Goal: Information Seeking & Learning: Learn about a topic

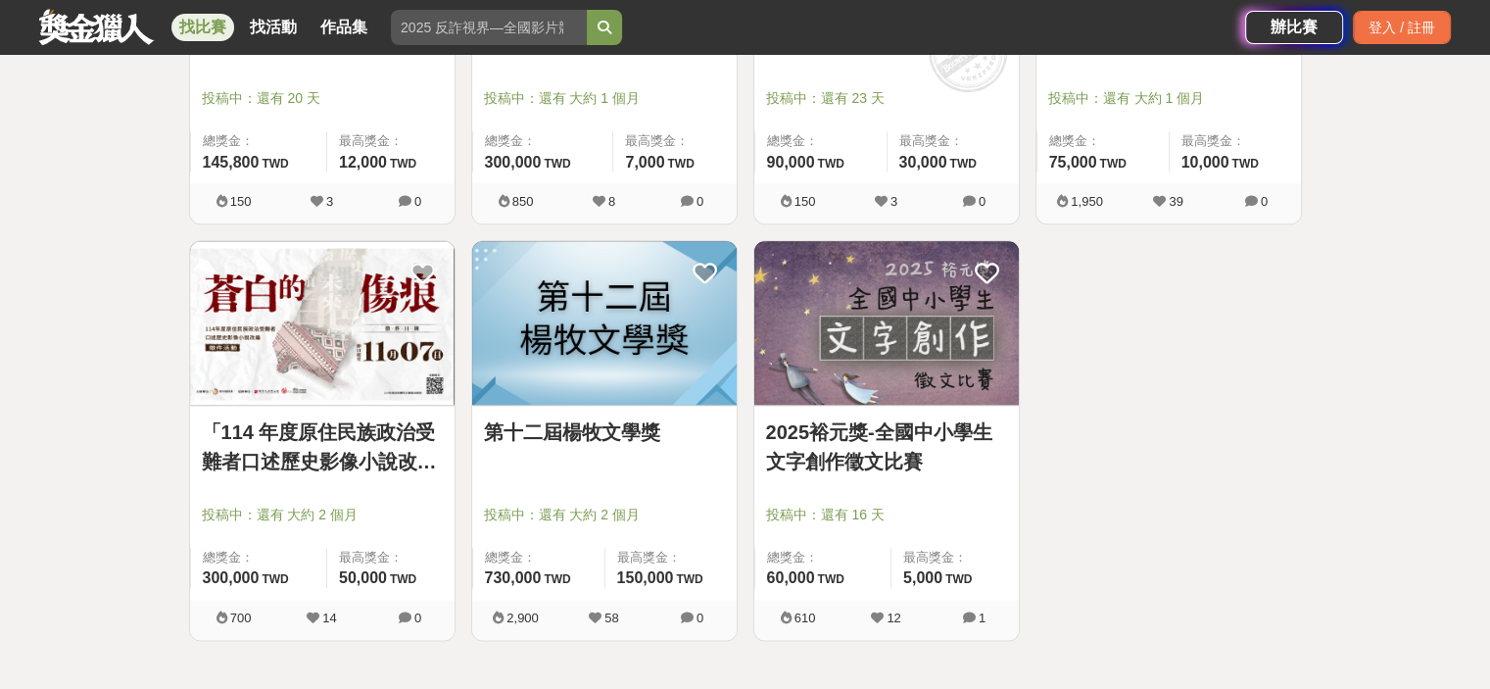
scroll to position [2351, 0]
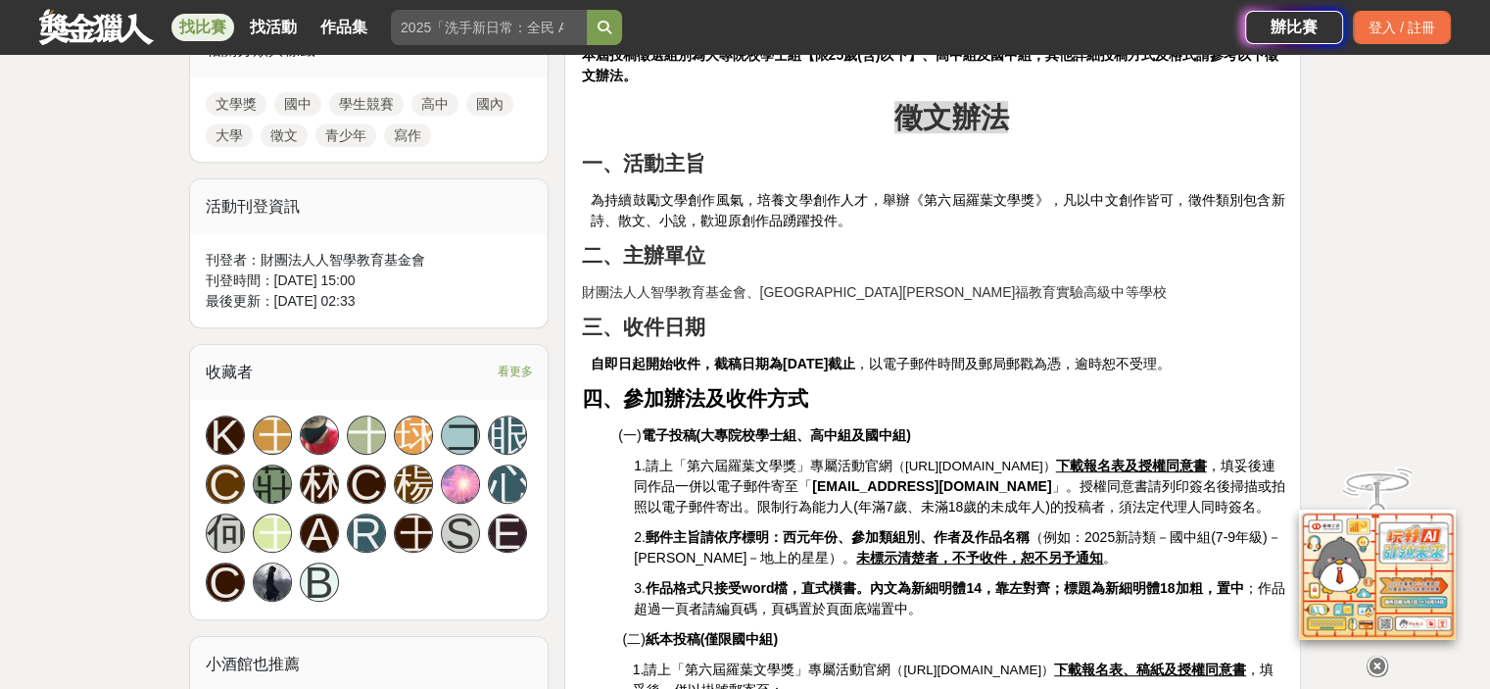
scroll to position [980, 0]
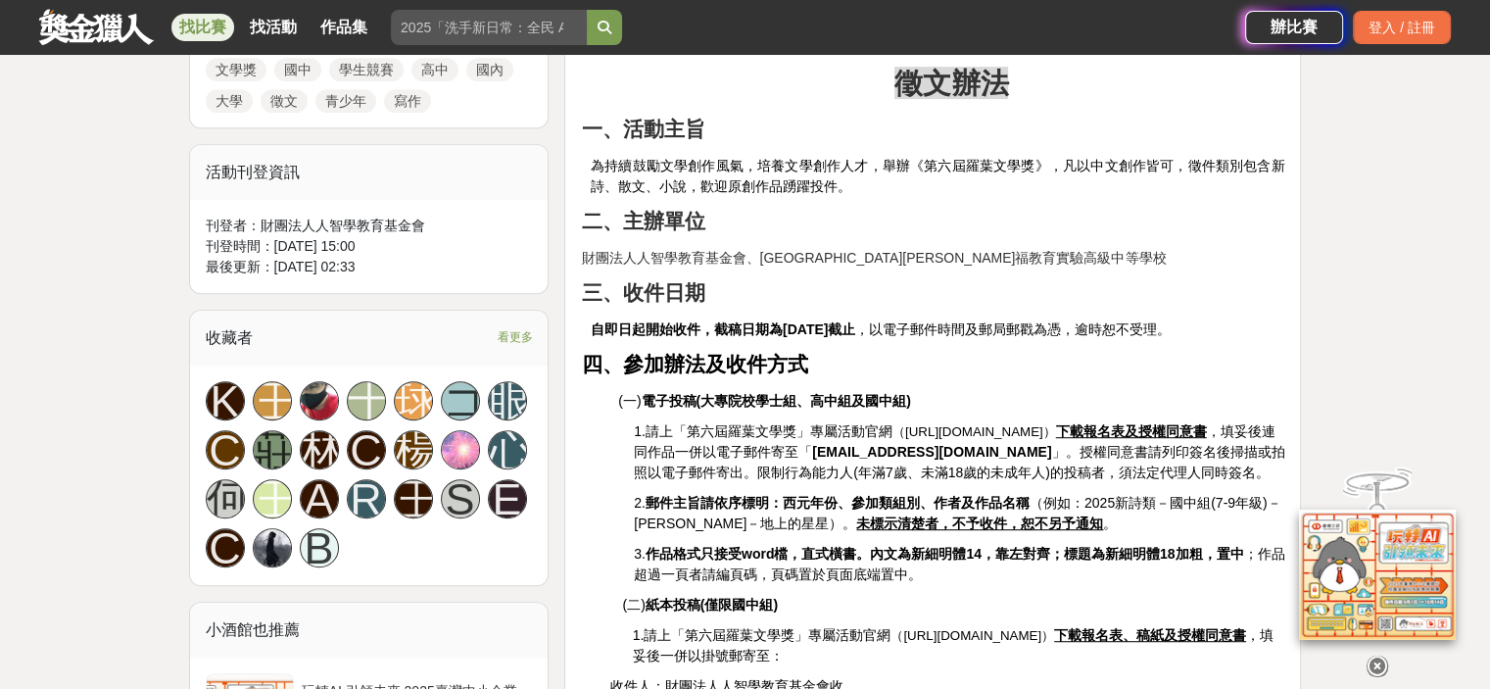
drag, startPoint x: 905, startPoint y: 375, endPoint x: 1090, endPoint y: 363, distance: 185.5
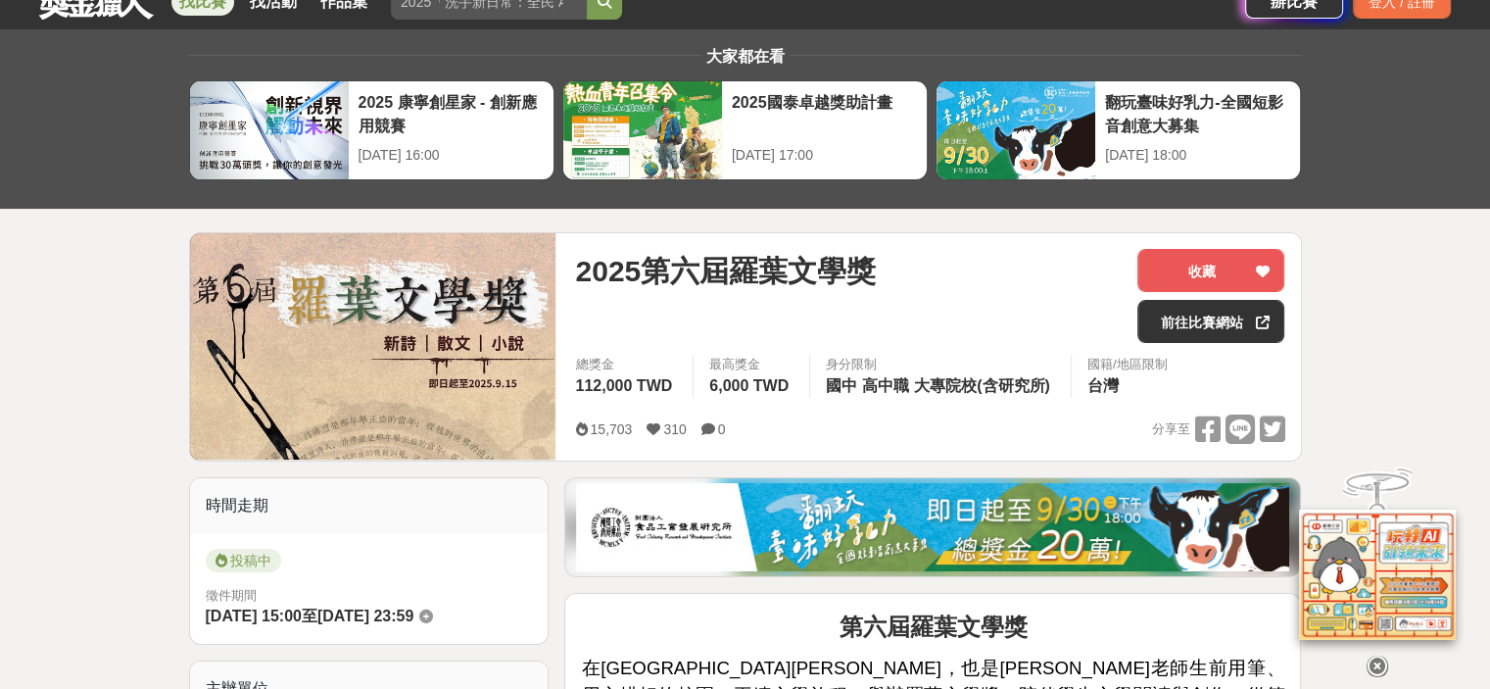
scroll to position [0, 0]
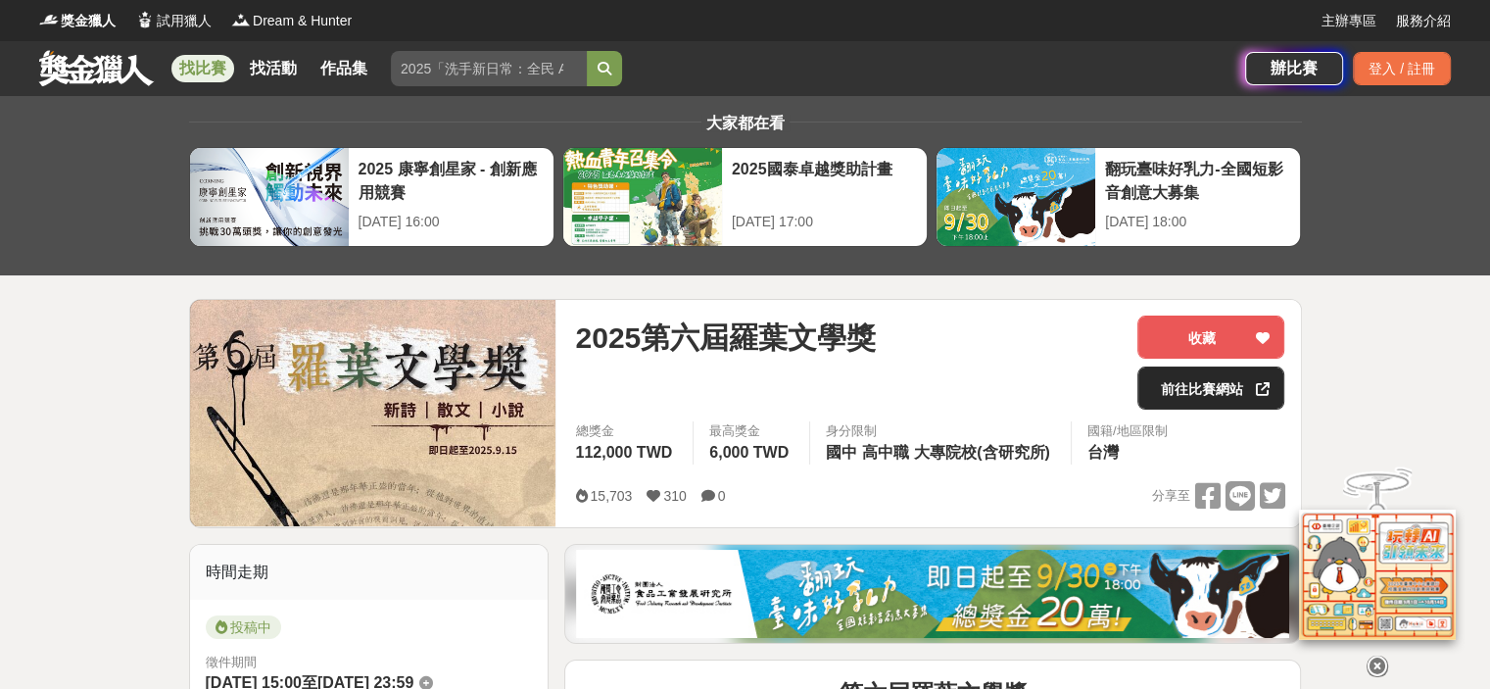
click at [1213, 400] on link "前往比賽網站" at bounding box center [1210, 387] width 147 height 43
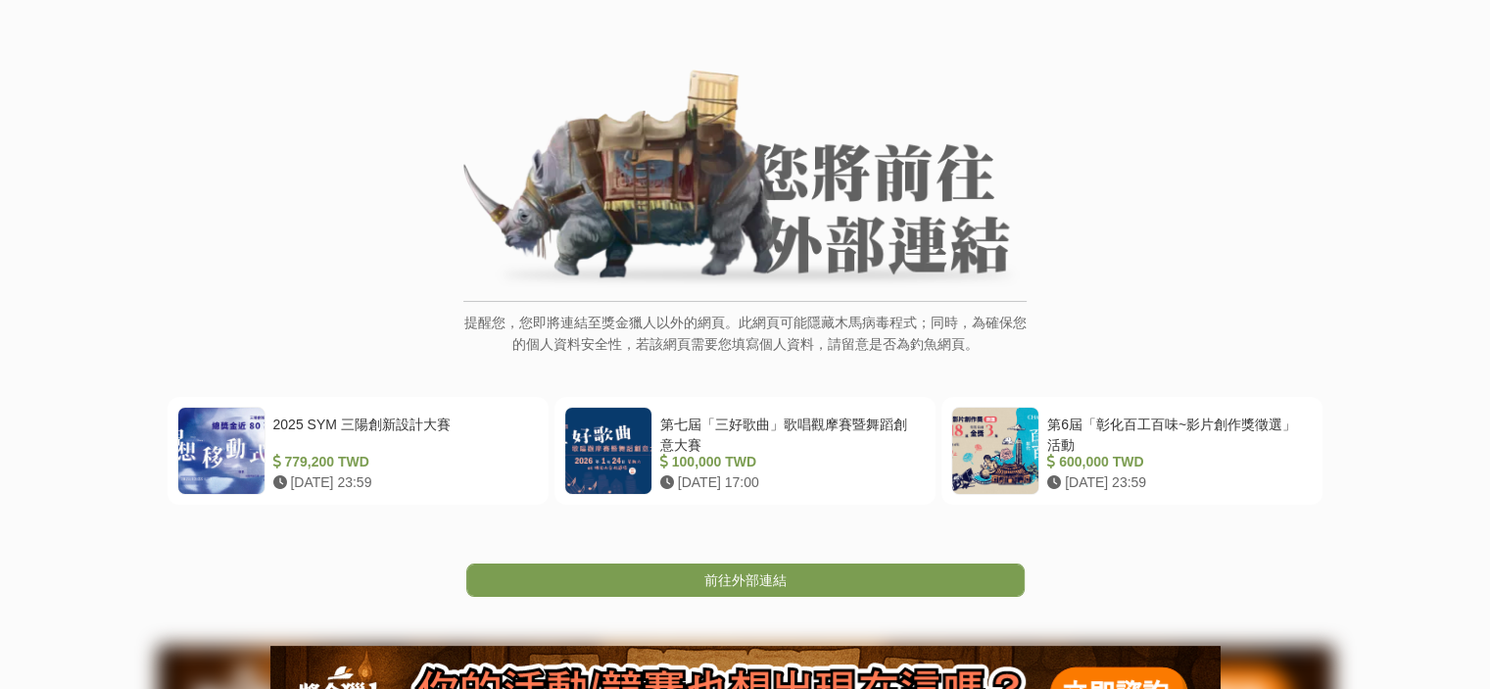
scroll to position [196, 0]
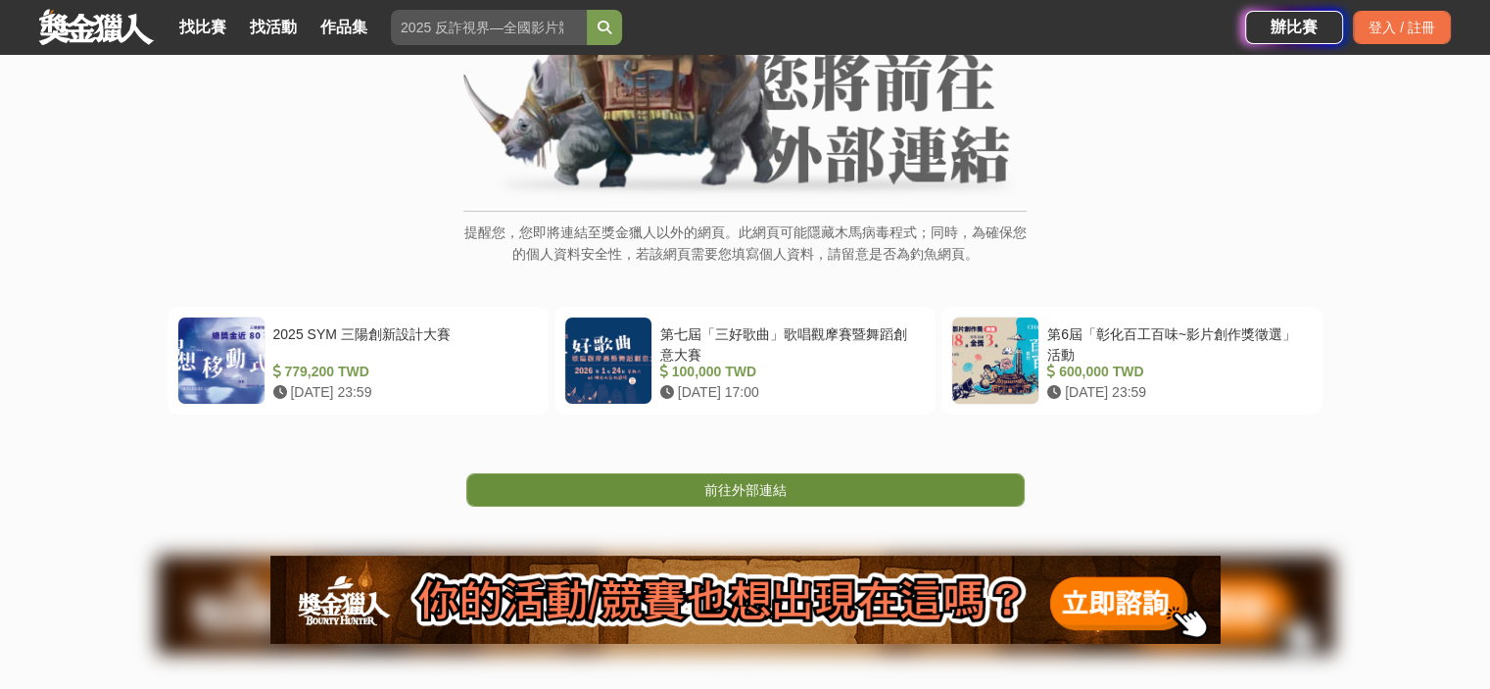
click at [773, 497] on link "前往外部連結" at bounding box center [745, 489] width 558 height 33
